Goal: Communication & Community: Answer question/provide support

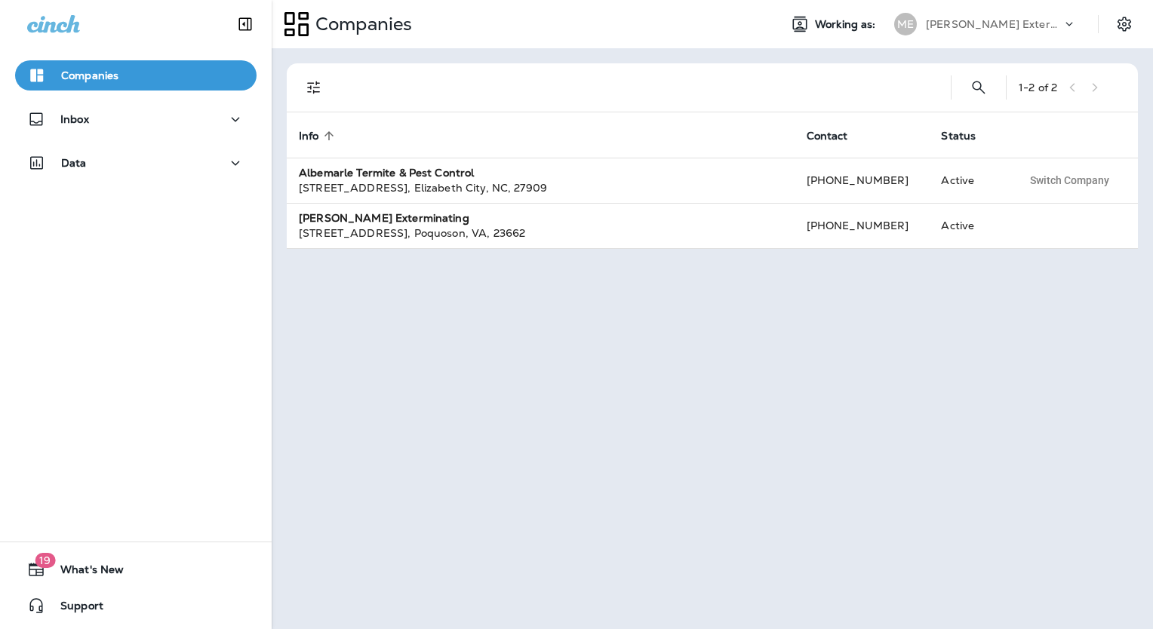
click at [372, 193] on div "[STREET_ADDRESS] , [GEOGRAPHIC_DATA] , [GEOGRAPHIC_DATA] , 27909" at bounding box center [541, 187] width 484 height 15
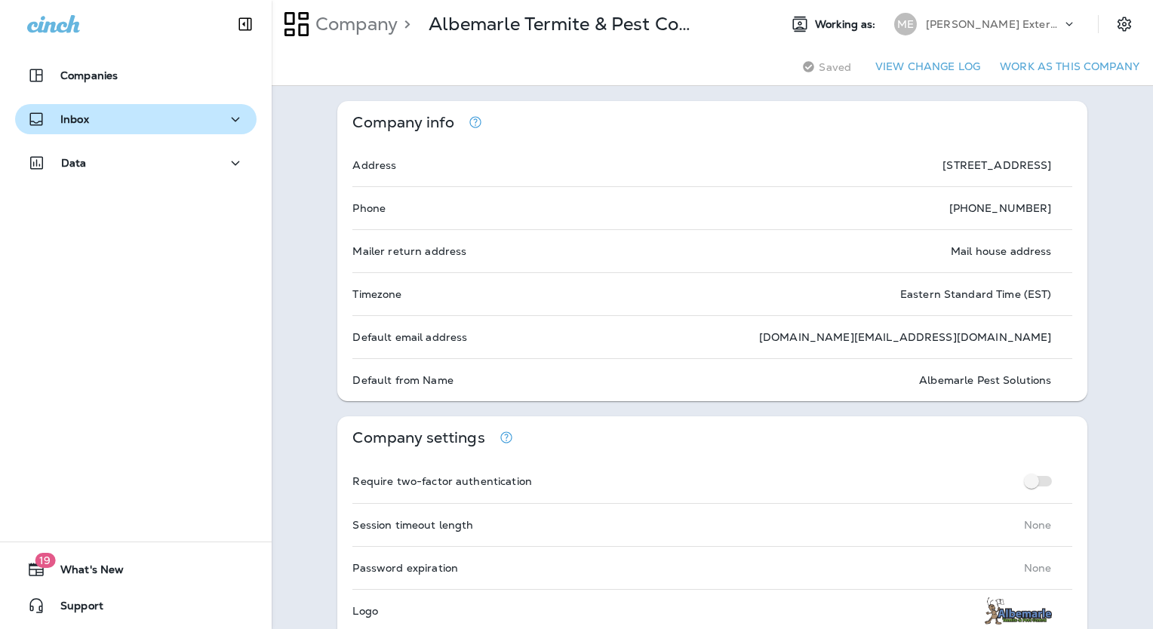
click at [79, 121] on p "Inbox" at bounding box center [74, 119] width 29 height 12
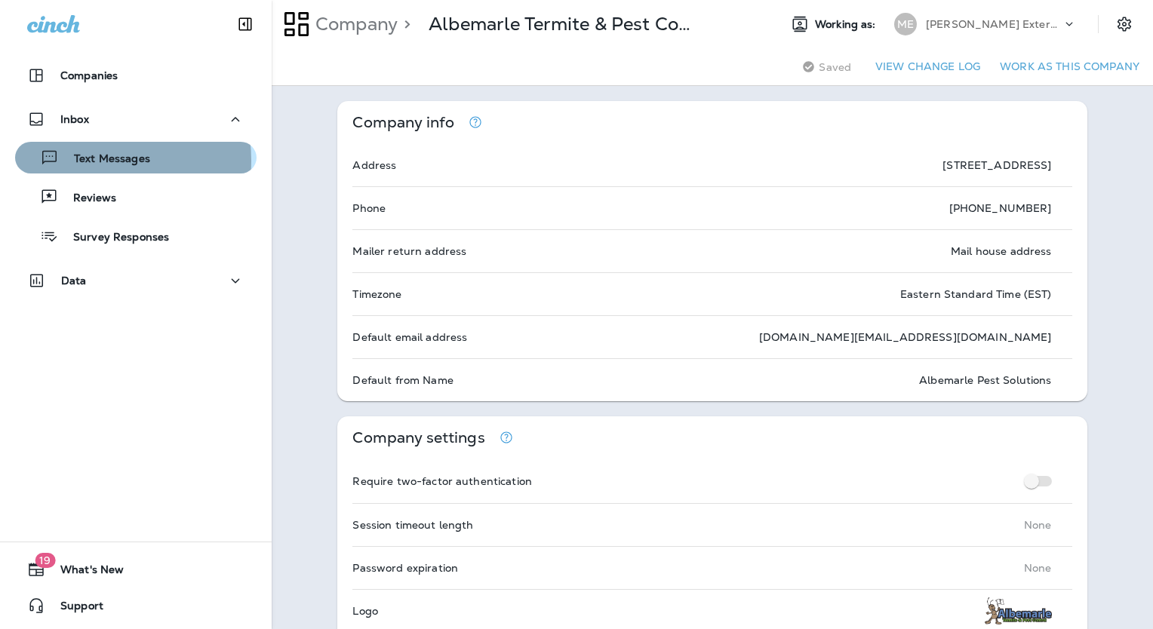
click at [87, 161] on p "Text Messages" at bounding box center [104, 159] width 91 height 14
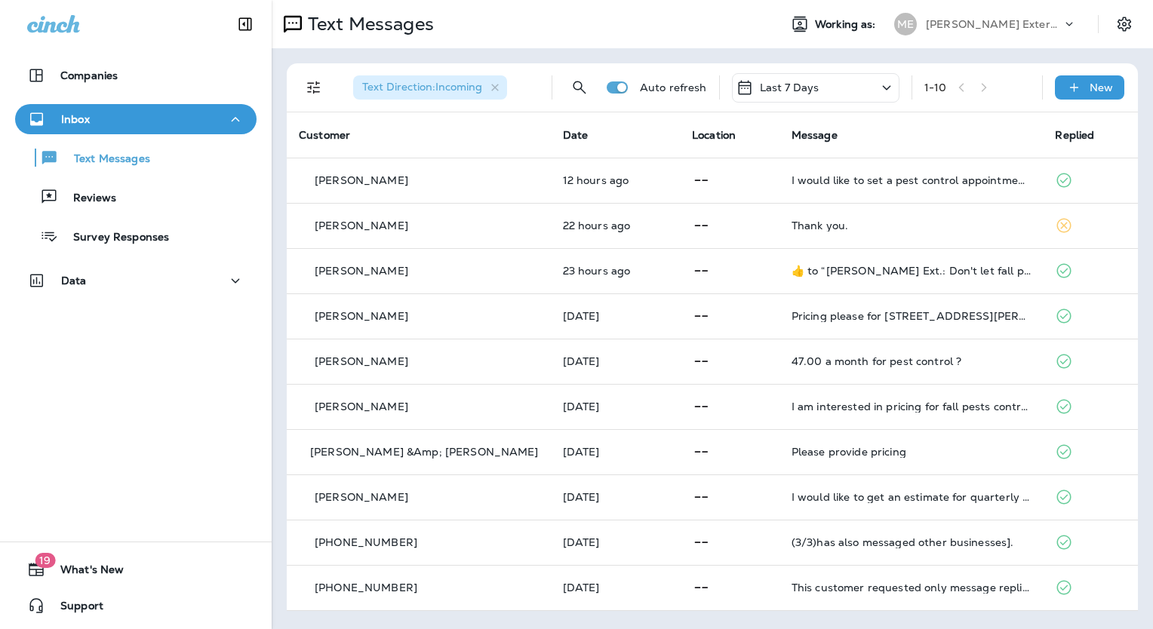
click at [1077, 24] on div at bounding box center [1076, 28] width 29 height 23
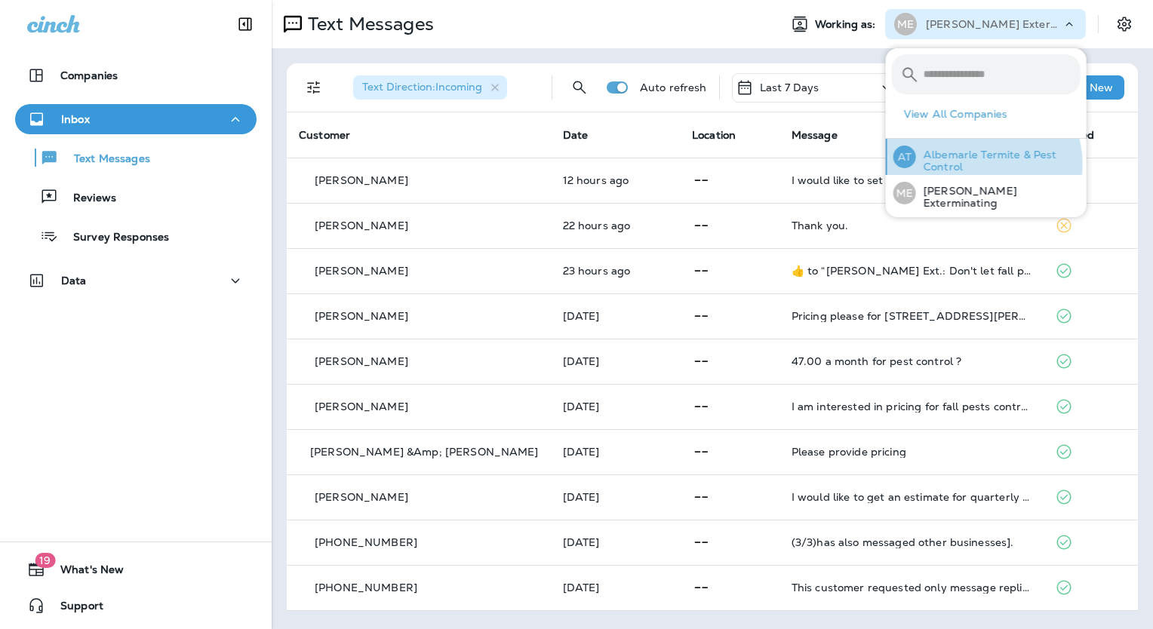
click at [981, 164] on p "Albemarle Termite & Pest Control" at bounding box center [998, 161] width 164 height 24
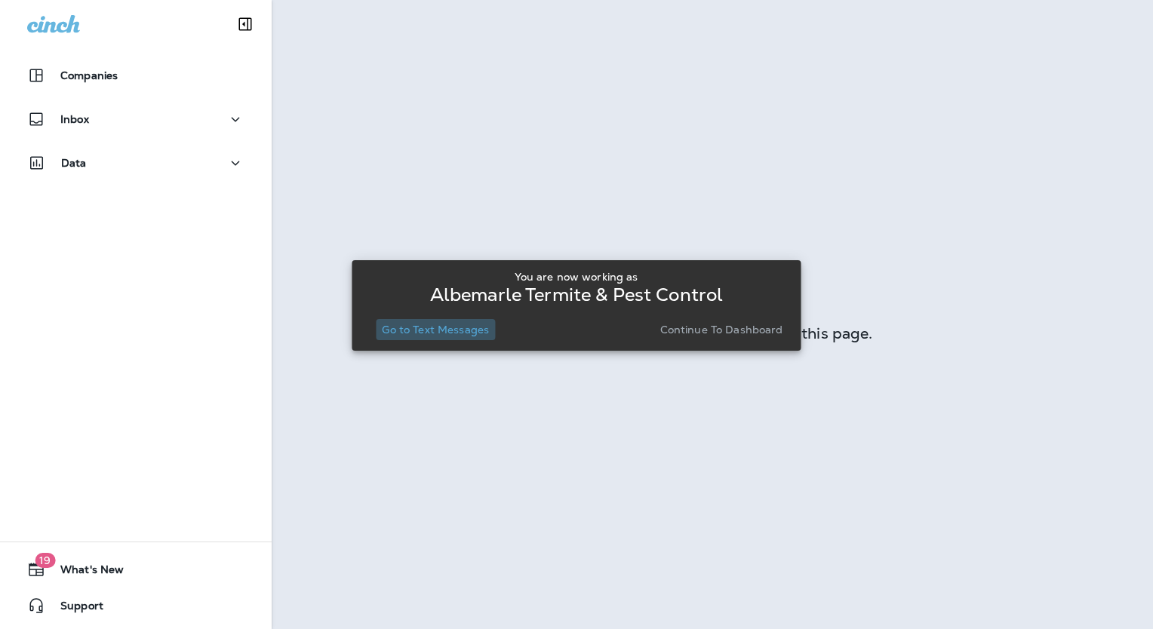
click at [459, 333] on p "Go to Text Messages" at bounding box center [435, 330] width 107 height 12
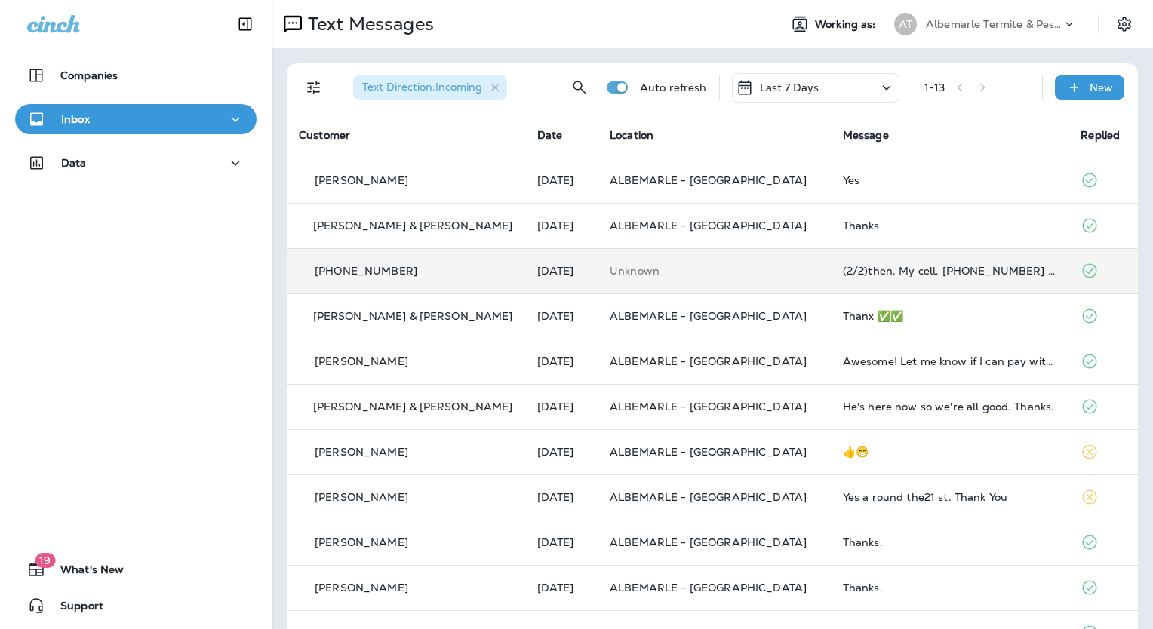
click at [352, 272] on p "[PHONE_NUMBER]" at bounding box center [366, 271] width 103 height 12
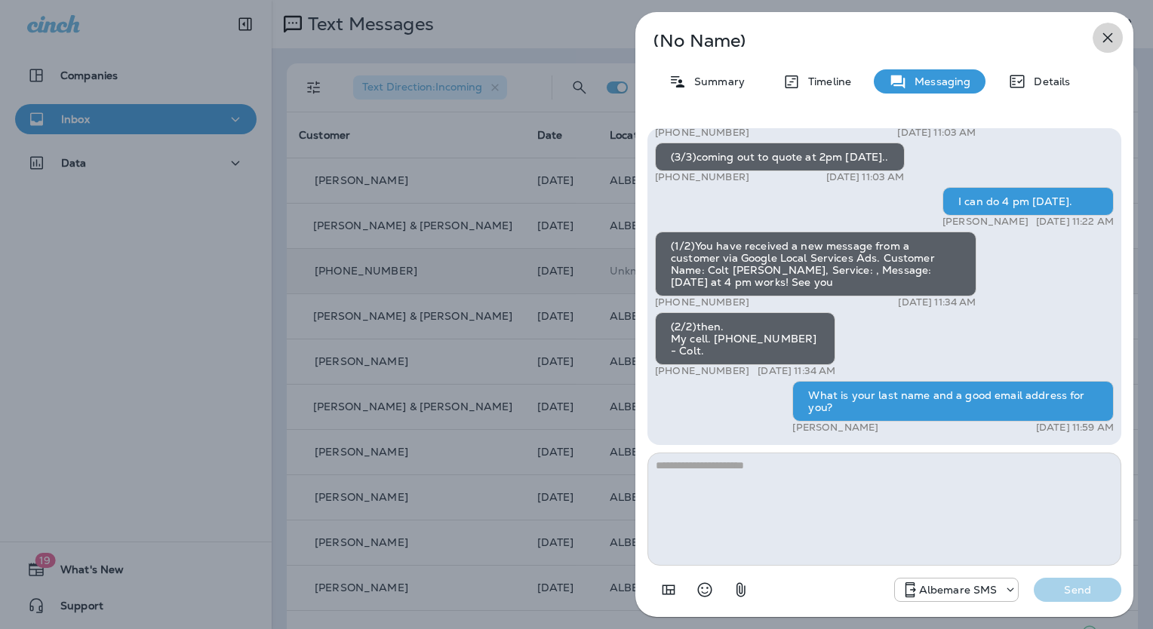
click at [1111, 35] on icon "button" at bounding box center [1107, 38] width 18 height 18
